Goal: Task Accomplishment & Management: Complete application form

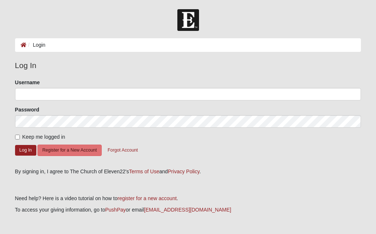
click at [35, 46] on li "Login" at bounding box center [35, 45] width 19 height 8
click at [101, 46] on ol "Login" at bounding box center [188, 45] width 346 height 14
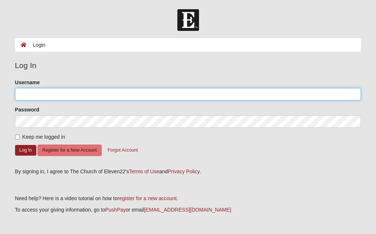
click at [143, 99] on input "Username" at bounding box center [188, 94] width 346 height 12
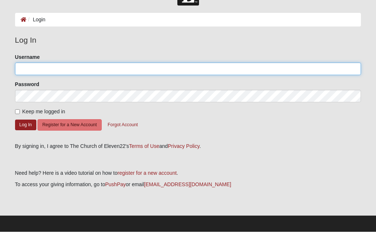
scroll to position [25, 0]
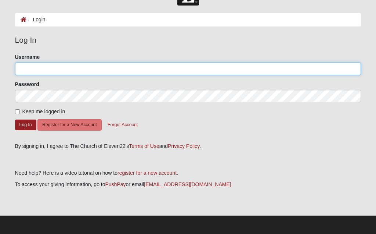
type input "[EMAIL_ADDRESS][DOMAIN_NAME]"
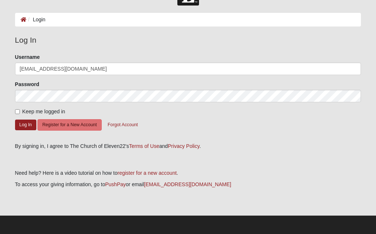
click at [22, 126] on button "Log In" at bounding box center [25, 124] width 21 height 11
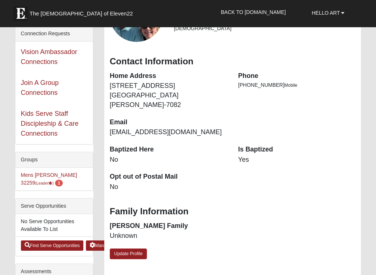
scroll to position [80, 0]
click at [56, 175] on link "Mens [PERSON_NAME] 32259 (Leader ) 1" at bounding box center [49, 179] width 56 height 14
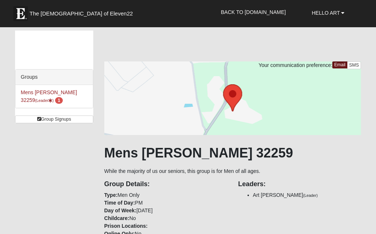
click at [342, 11] on b at bounding box center [342, 12] width 3 height 5
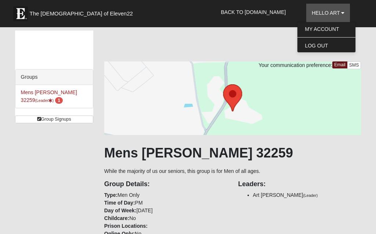
click at [293, 147] on h1 "Mens [PERSON_NAME] 32259" at bounding box center [232, 153] width 257 height 16
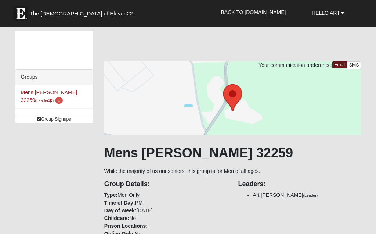
click at [332, 10] on span "Hello Art" at bounding box center [326, 13] width 28 height 6
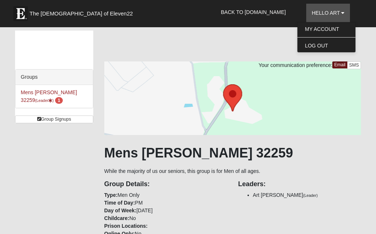
click at [321, 90] on div at bounding box center [232, 97] width 257 height 73
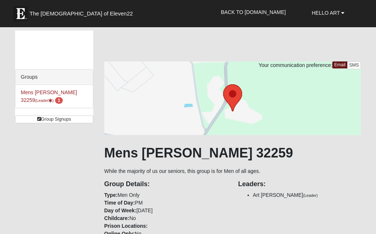
click at [268, 10] on link "Back to [DOMAIN_NAME]" at bounding box center [254, 12] width 76 height 18
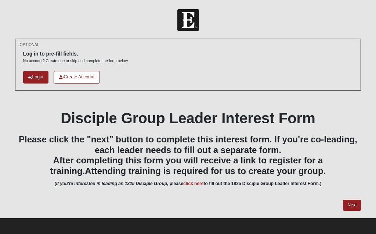
scroll to position [1, 0]
